Goal: Task Accomplishment & Management: Manage account settings

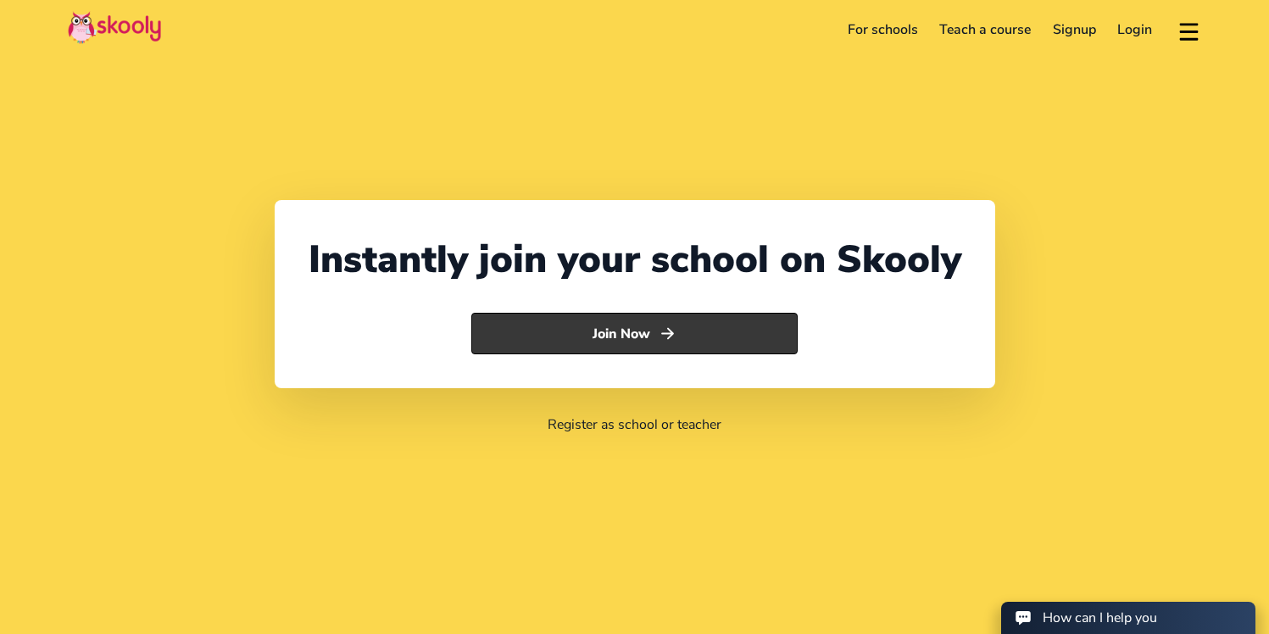
select select "91"
select select "[GEOGRAPHIC_DATA]"
select select "[GEOGRAPHIC_DATA]/[GEOGRAPHIC_DATA]"
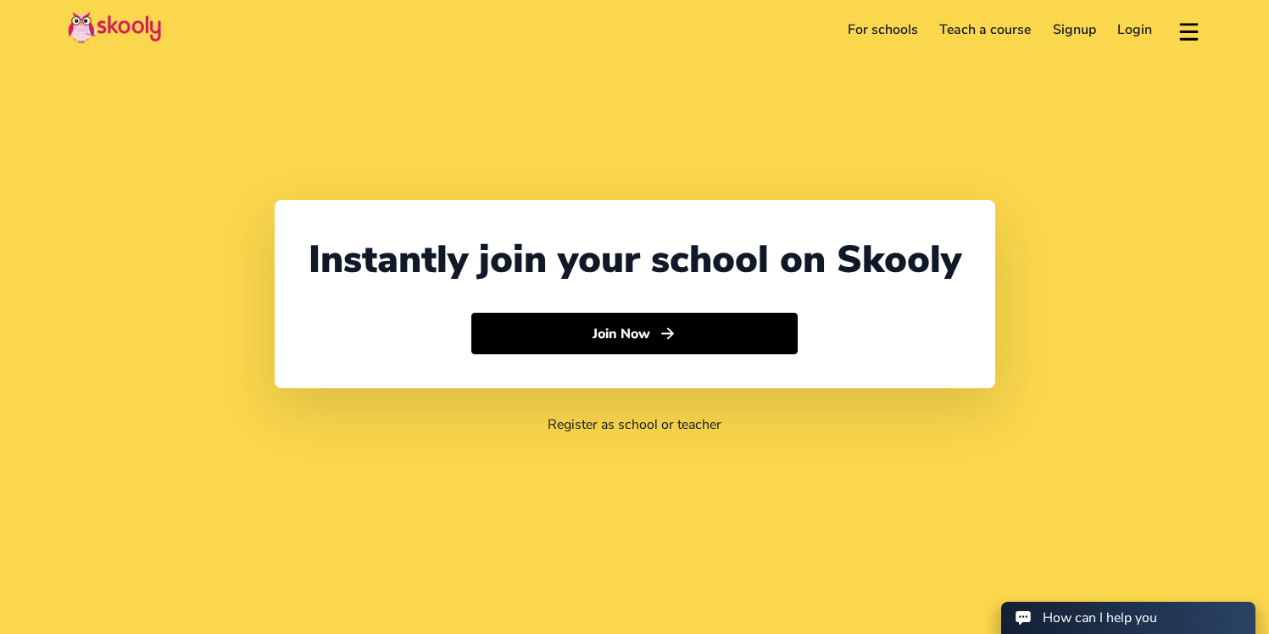
click at [1133, 31] on link "Login" at bounding box center [1135, 29] width 57 height 27
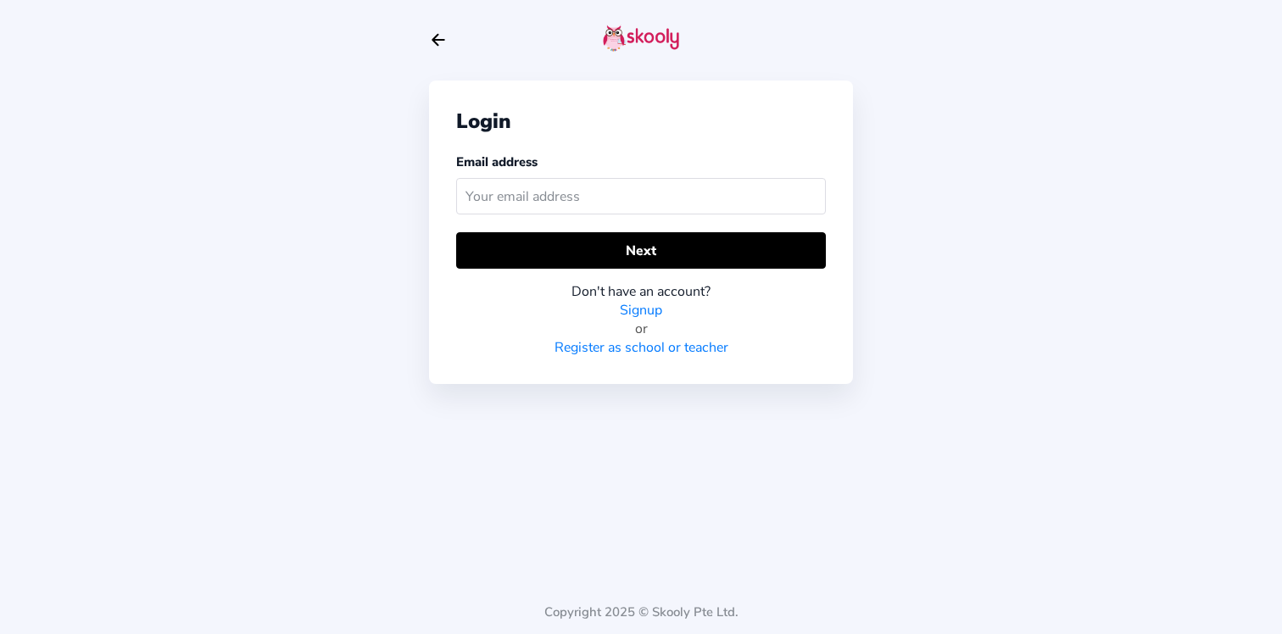
click at [544, 198] on input "text" at bounding box center [641, 196] width 370 height 36
type input "[EMAIL_ADDRESS][DOMAIN_NAME]"
click at [456, 232] on button "Next" at bounding box center [641, 250] width 370 height 36
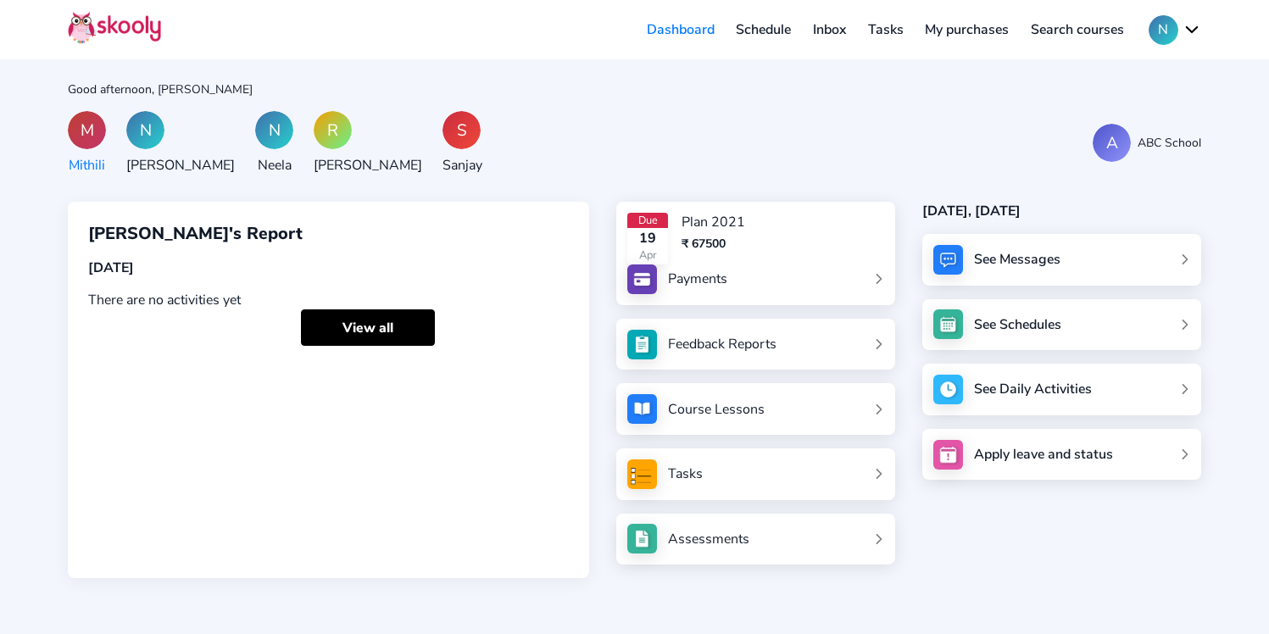
click at [688, 103] on div "Good afternoon, [PERSON_NAME] M Mithili N [PERSON_NAME] N Neela R [PERSON_NAME]…" at bounding box center [634, 317] width 1269 height 634
click at [1177, 28] on button "N" at bounding box center [1175, 30] width 53 height 30
click at [1106, 96] on span "Logout" at bounding box center [1109, 107] width 44 height 25
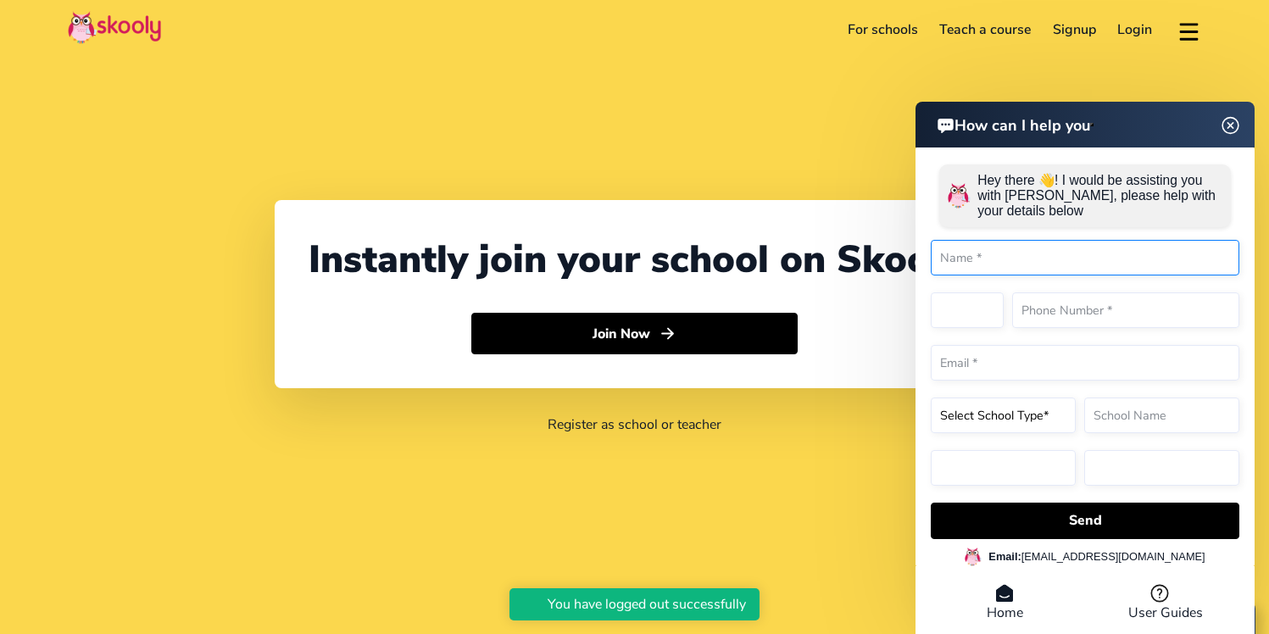
select select "91"
select select "[GEOGRAPHIC_DATA]"
select select "[GEOGRAPHIC_DATA]/[GEOGRAPHIC_DATA]"
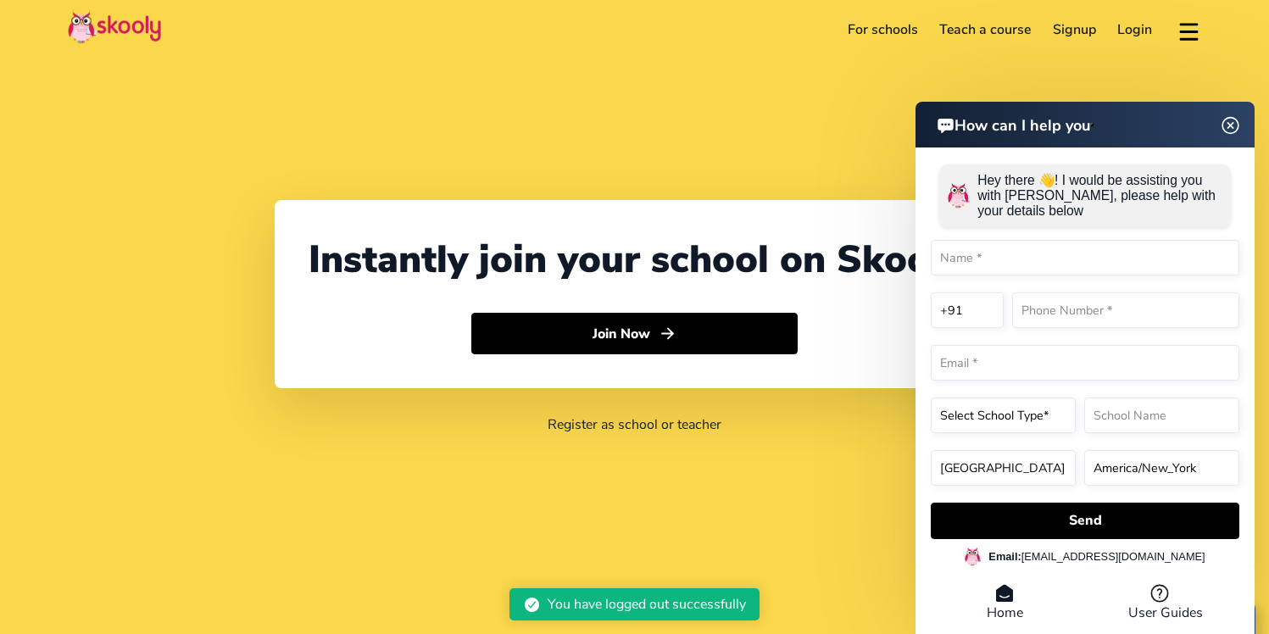
click at [1228, 126] on header "How can I help you" at bounding box center [1085, 125] width 339 height 46
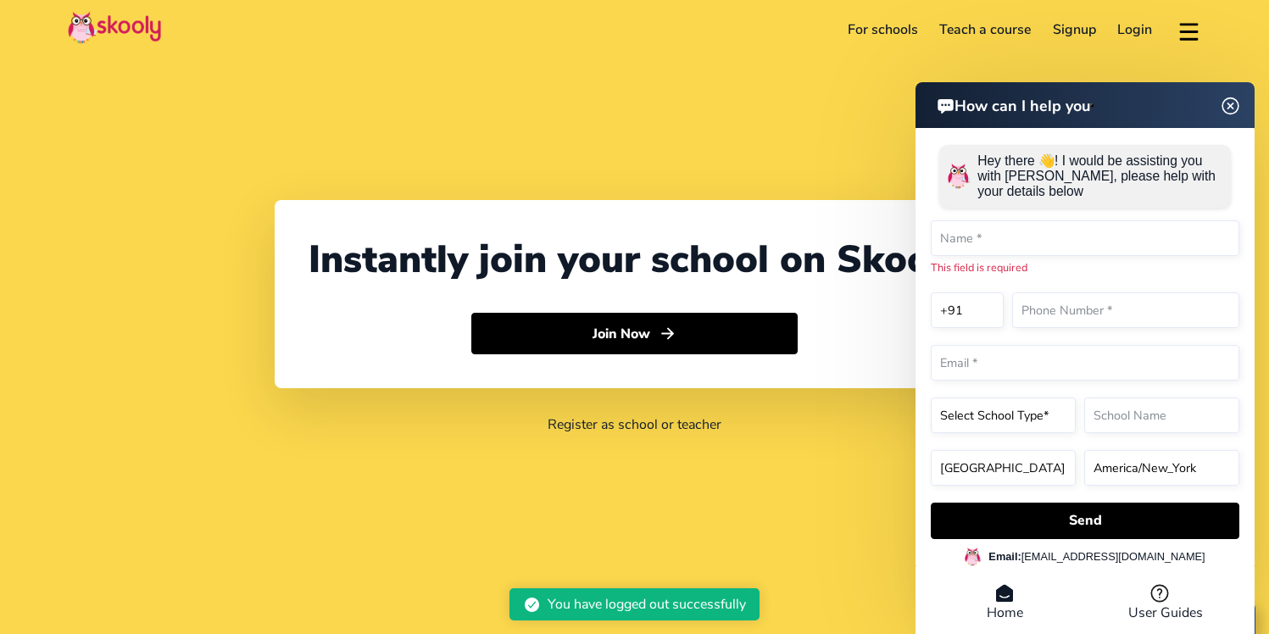
click at [1142, 33] on link "Login" at bounding box center [1135, 29] width 57 height 27
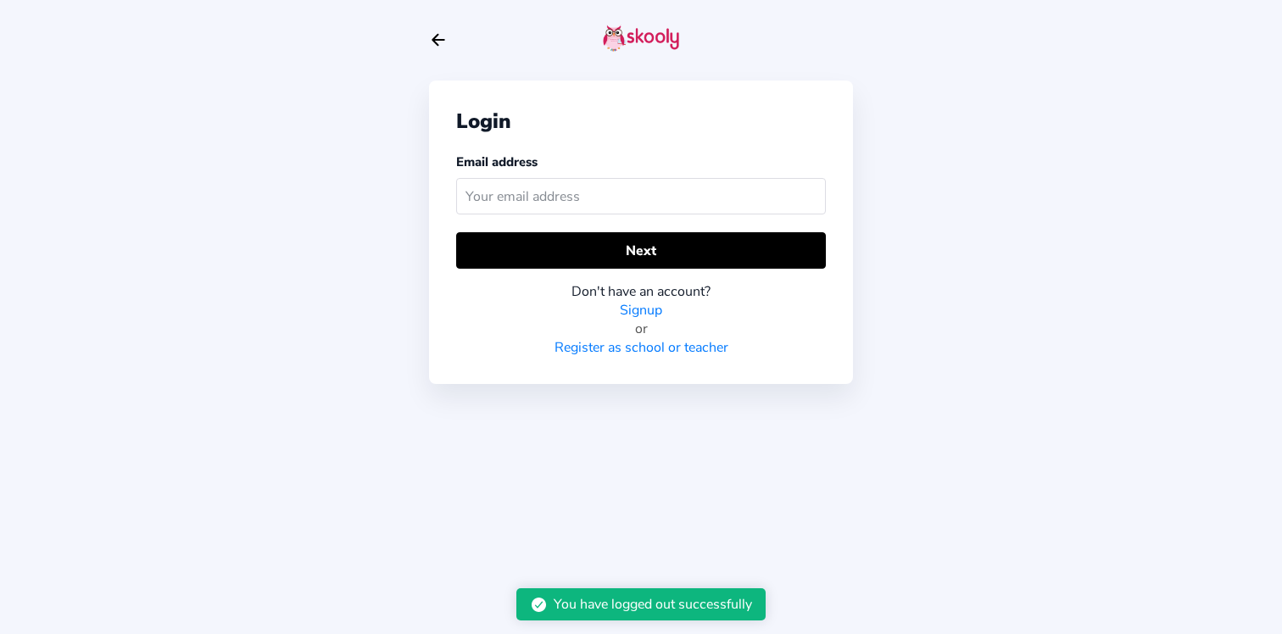
click at [595, 190] on input "text" at bounding box center [641, 196] width 370 height 36
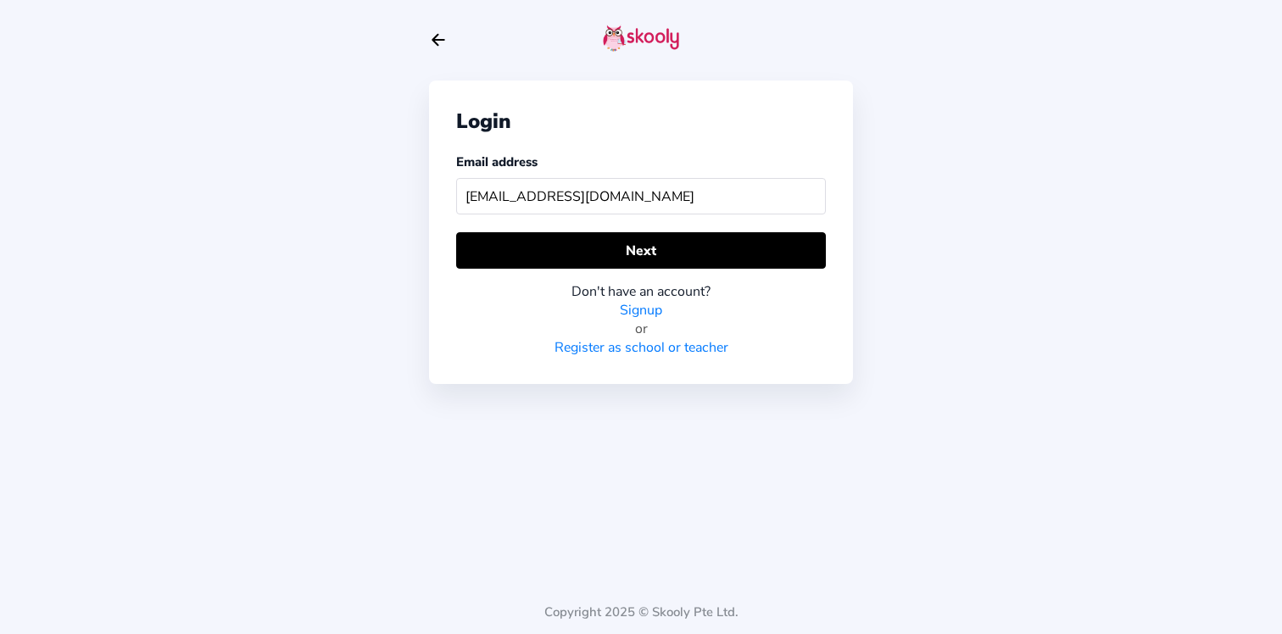
type input "[EMAIL_ADDRESS][DOMAIN_NAME]"
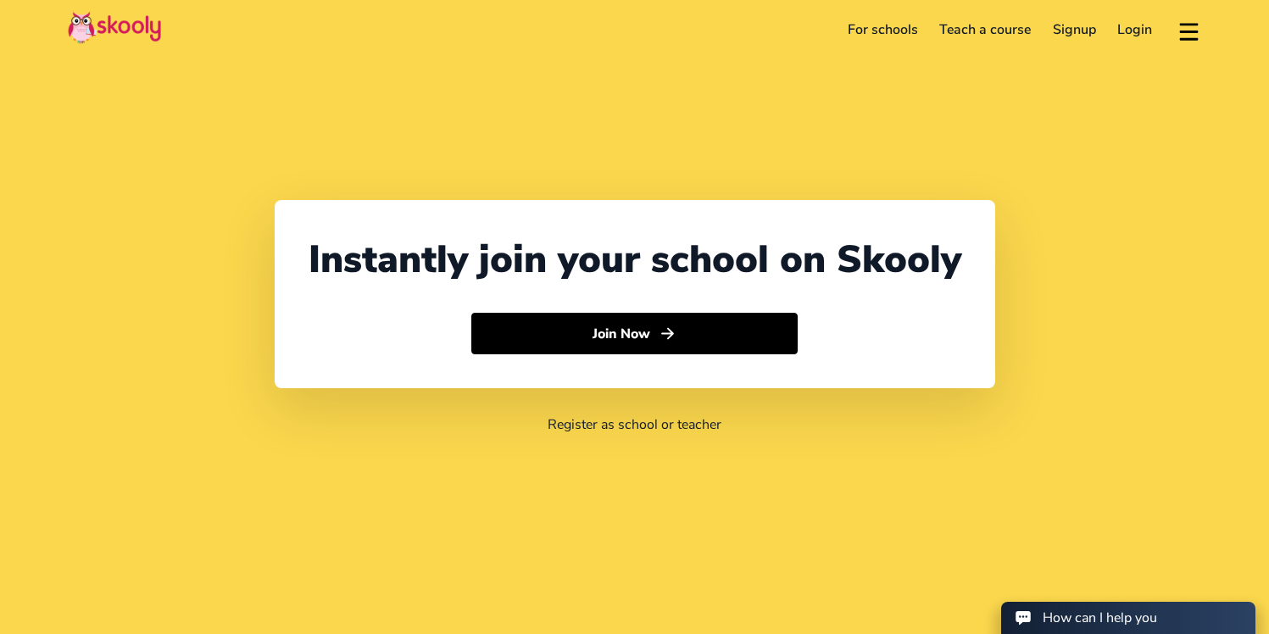
select select "91"
select select "[GEOGRAPHIC_DATA]"
select select "[GEOGRAPHIC_DATA]/[GEOGRAPHIC_DATA]"
click at [1141, 33] on link "Login" at bounding box center [1135, 29] width 57 height 27
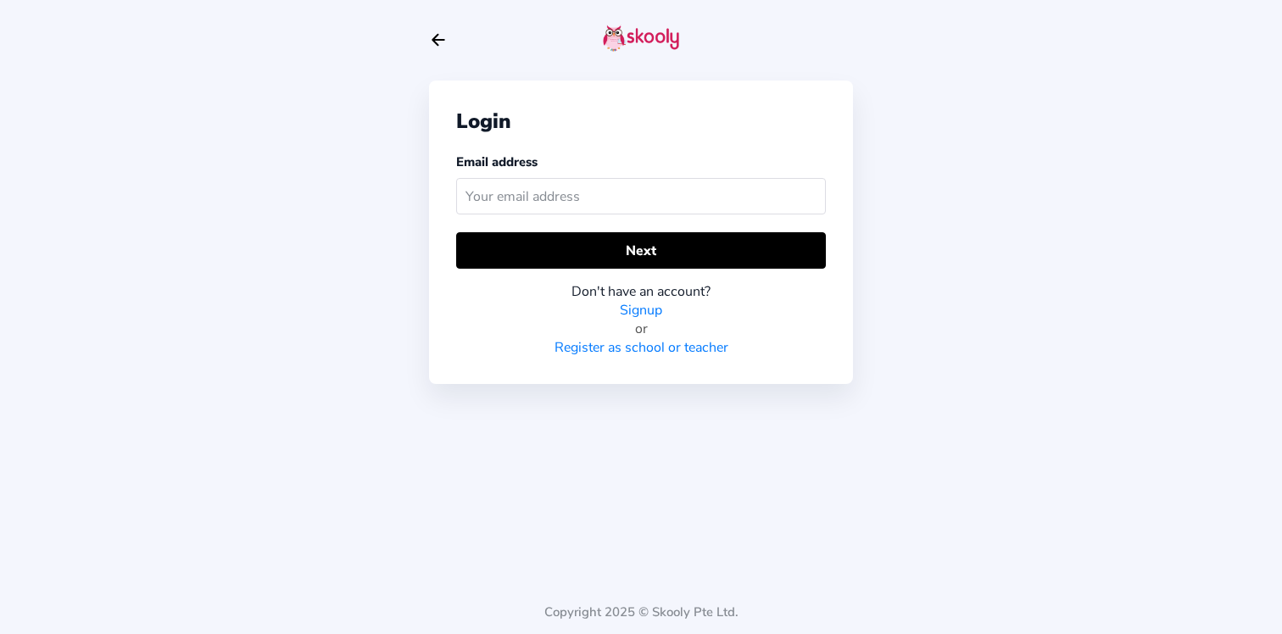
click at [565, 205] on input "text" at bounding box center [641, 196] width 370 height 36
type input "[EMAIL_ADDRESS][DOMAIN_NAME]"
